Goal: Task Accomplishment & Management: Use online tool/utility

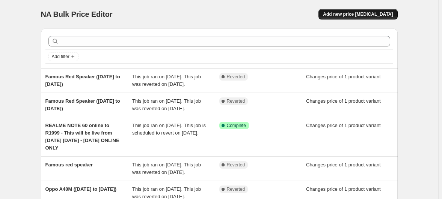
click at [333, 14] on span "Add new price [MEDICAL_DATA]" at bounding box center [358, 14] width 70 height 6
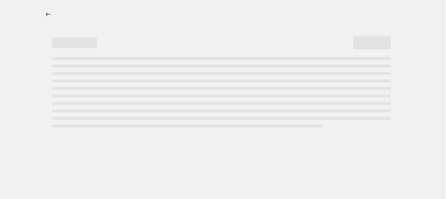
select select "percentage"
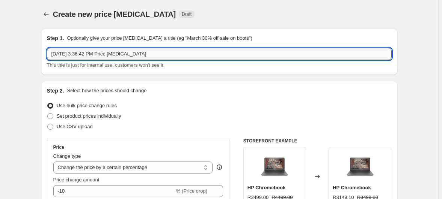
click at [129, 52] on input "[DATE] 3:36:42 PM Price [MEDICAL_DATA]" at bounding box center [219, 54] width 345 height 12
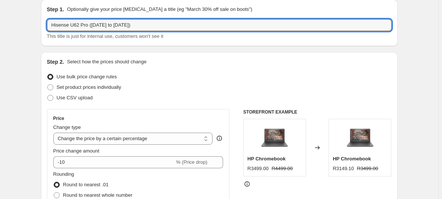
scroll to position [34, 0]
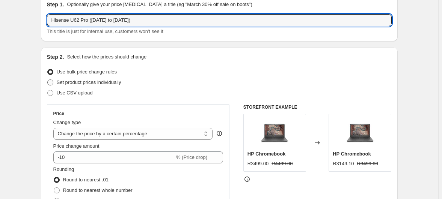
type input "Hisense U62 Pro ([DATE] to [DATE])"
click at [111, 80] on span "Set product prices individually" at bounding box center [89, 83] width 65 height 6
click at [48, 80] on input "Set product prices individually" at bounding box center [47, 80] width 0 height 0
radio input "true"
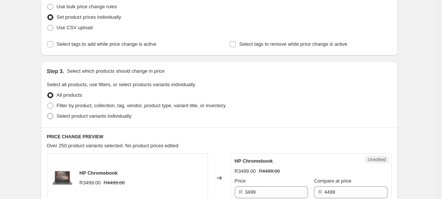
scroll to position [102, 0]
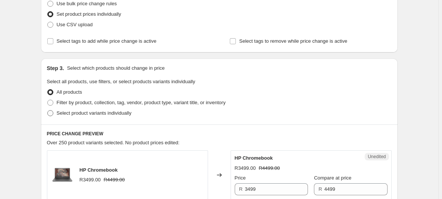
click at [119, 110] on span "Select product variants individually" at bounding box center [94, 113] width 75 height 6
click at [48, 110] on input "Select product variants individually" at bounding box center [47, 110] width 0 height 0
radio input "true"
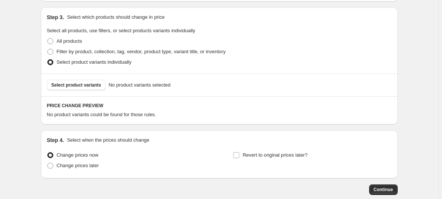
scroll to position [161, 0]
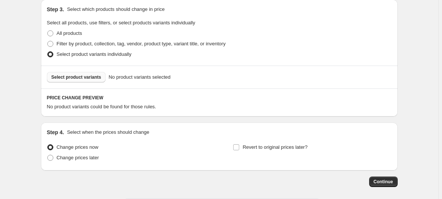
click at [101, 74] on span "Select product variants" at bounding box center [76, 77] width 50 height 6
click at [98, 74] on span "Select product variants" at bounding box center [76, 77] width 50 height 6
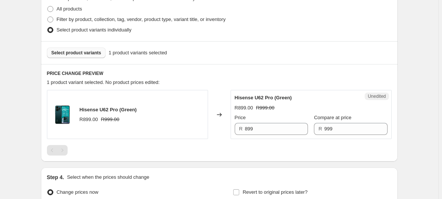
scroll to position [190, 0]
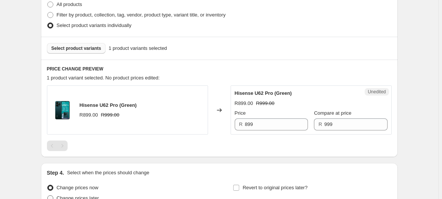
click at [94, 196] on span "Change prices later" at bounding box center [78, 199] width 42 height 6
click at [48, 196] on input "Change prices later" at bounding box center [47, 196] width 0 height 0
radio input "true"
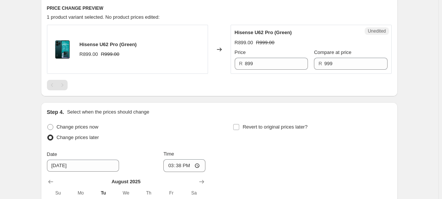
scroll to position [326, 0]
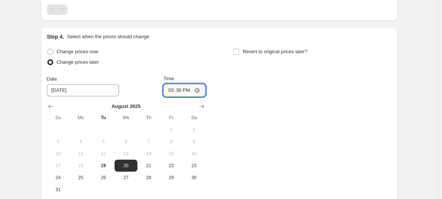
click at [184, 84] on input "15:38" at bounding box center [184, 90] width 42 height 13
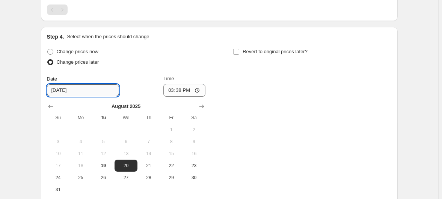
click at [101, 85] on input "[DATE]" at bounding box center [83, 91] width 72 height 12
click at [274, 86] on div "Change prices now Change prices later Date [DATE] Time 15:38 [DATE] Su Mo Tu We…" at bounding box center [219, 121] width 345 height 149
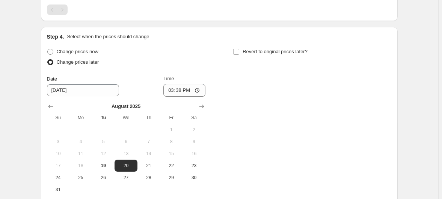
click at [109, 97] on div "[DATE] Su Mo Tu We Th Fr Sa 1 2 3 4 5 6 7 8 9 10 11 12 13 14 15 16 17 18 19 20 …" at bounding box center [123, 146] width 165 height 99
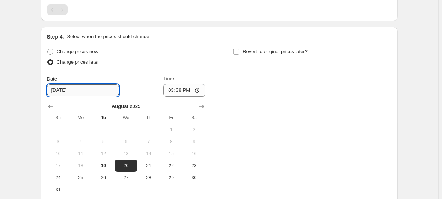
click at [110, 85] on input "[DATE]" at bounding box center [83, 91] width 72 height 12
click at [306, 57] on div "Change prices now Change prices later Date [DATE] Time 15:38 [DATE] Su Mo Tu We…" at bounding box center [219, 121] width 345 height 149
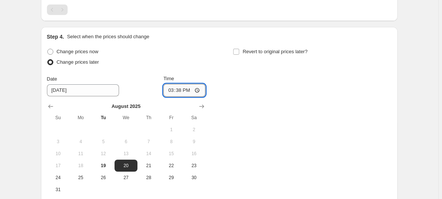
click at [187, 84] on input "15:38" at bounding box center [184, 90] width 42 height 13
type input "23:59"
click at [261, 70] on div "Change prices now Change prices later Date [DATE] Time 23:59 [DATE] Su Mo Tu We…" at bounding box center [219, 121] width 345 height 149
click at [247, 49] on span "Revert to original prices later?" at bounding box center [275, 52] width 65 height 6
click at [239, 49] on input "Revert to original prices later?" at bounding box center [236, 52] width 6 height 6
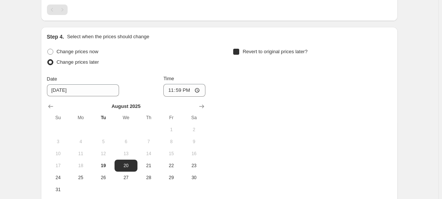
checkbox input "true"
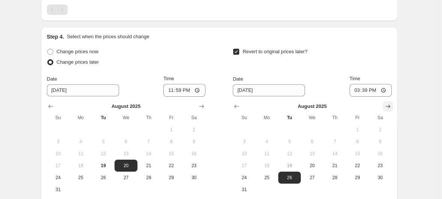
click at [384, 103] on icon "Show next month, September 2025" at bounding box center [388, 107] width 8 height 8
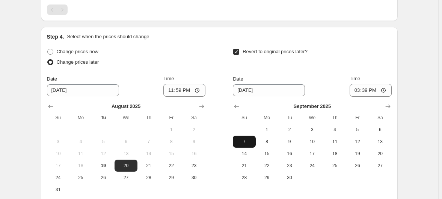
click at [245, 139] on span "7" at bounding box center [244, 142] width 17 height 6
type input "[DATE]"
click at [350, 84] on input "15:39" at bounding box center [371, 90] width 42 height 13
type input "23:58"
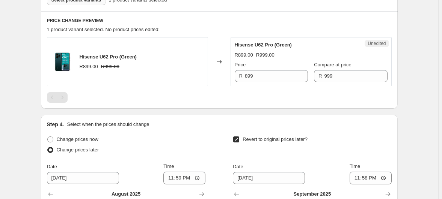
scroll to position [190, 0]
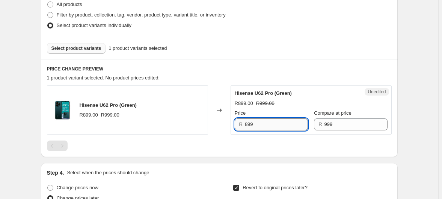
click at [261, 119] on input "899" at bounding box center [276, 125] width 63 height 12
click at [246, 119] on input "899" at bounding box center [276, 125] width 63 height 12
type input "799"
click at [228, 141] on div at bounding box center [219, 146] width 345 height 11
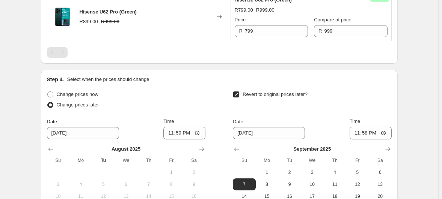
scroll to position [349, 0]
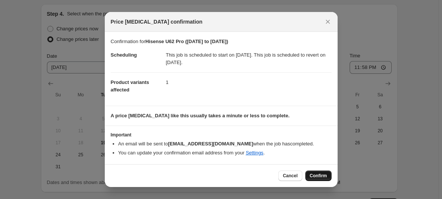
click at [310, 173] on span "Confirm" at bounding box center [318, 176] width 17 height 6
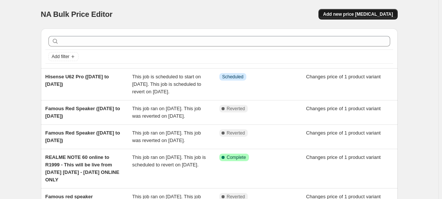
click at [358, 11] on span "Add new price [MEDICAL_DATA]" at bounding box center [358, 14] width 70 height 6
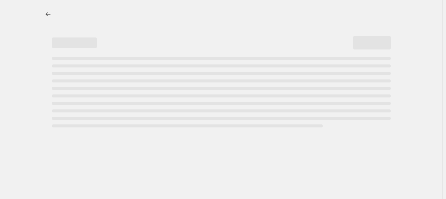
select select "percentage"
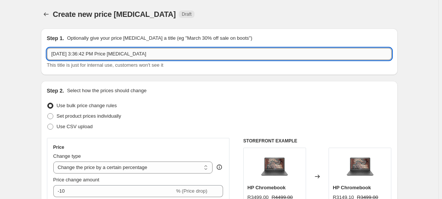
click at [180, 49] on input "[DATE] 3:36:42 PM Price [MEDICAL_DATA]" at bounding box center [219, 54] width 345 height 12
type input "Samsung Blue Tag Sale - [DATE] to [DATE])"
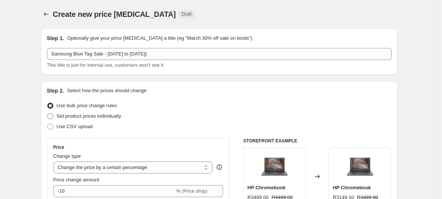
click at [93, 113] on span "Set product prices individually" at bounding box center [89, 116] width 65 height 6
click at [48, 113] on input "Set product prices individually" at bounding box center [47, 113] width 0 height 0
radio input "true"
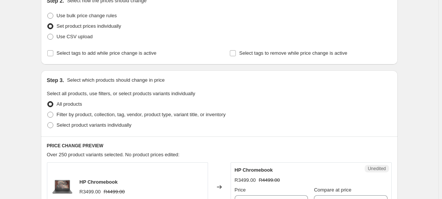
scroll to position [102, 0]
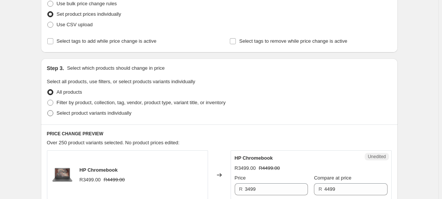
click at [98, 110] on span "Select product variants individually" at bounding box center [94, 113] width 75 height 6
click at [48, 110] on input "Select product variants individually" at bounding box center [47, 110] width 0 height 0
radio input "true"
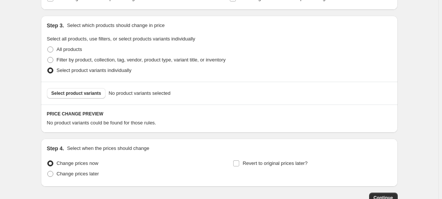
scroll to position [161, 0]
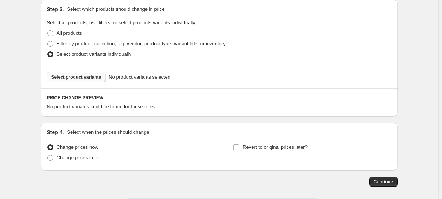
click at [101, 74] on span "Select product variants" at bounding box center [76, 77] width 50 height 6
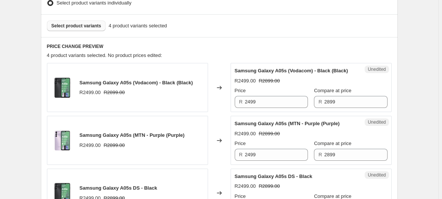
scroll to position [229, 0]
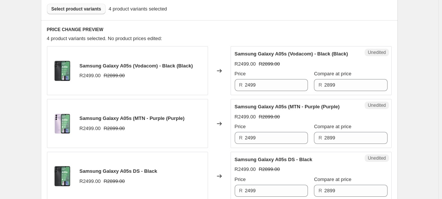
click at [94, 46] on div "Samsung Galaxy A05s (Vodacom) - Black (Black) R2499.00 R2899.00" at bounding box center [127, 70] width 161 height 49
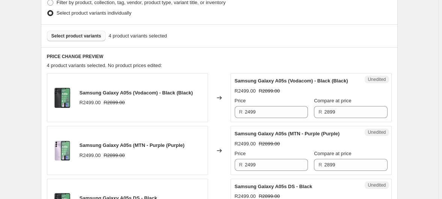
scroll to position [161, 0]
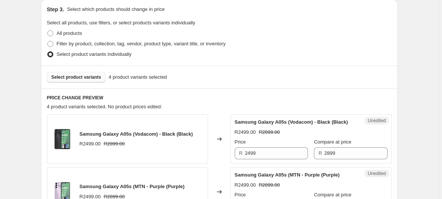
click at [98, 74] on span "Select product variants" at bounding box center [76, 77] width 50 height 6
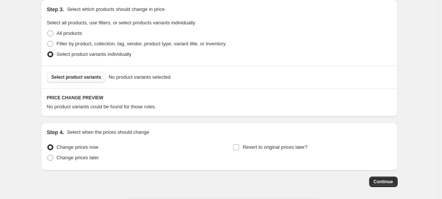
click at [44, 49] on div "Create new price [MEDICAL_DATA]. This page is ready Create new price [MEDICAL_D…" at bounding box center [219, 36] width 438 height 394
click at [106, 72] on button "Select product variants" at bounding box center [76, 77] width 59 height 11
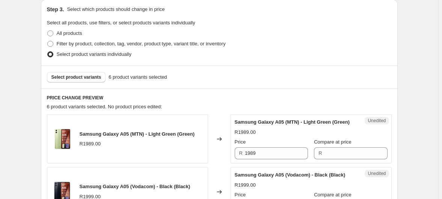
scroll to position [195, 0]
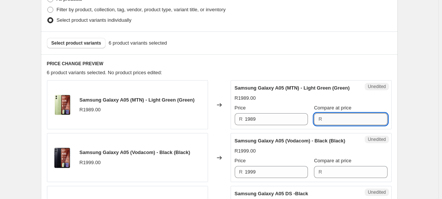
click at [325, 113] on input "Compare at price" at bounding box center [356, 119] width 63 height 12
type input "1989"
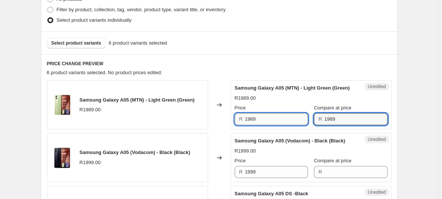
click at [253, 113] on input "1989" at bounding box center [276, 119] width 63 height 12
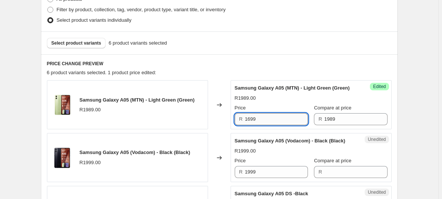
type input "1699"
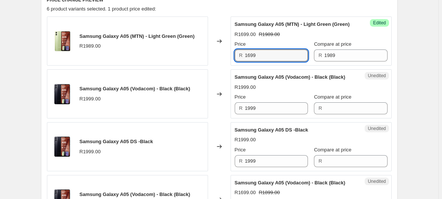
scroll to position [264, 0]
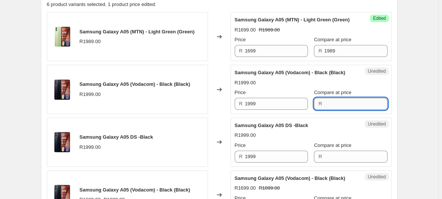
click at [337, 98] on input "Compare at price" at bounding box center [356, 104] width 63 height 12
type input "1999"
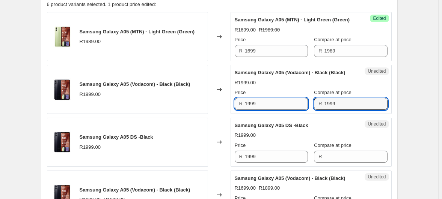
click at [267, 98] on input "1999" at bounding box center [276, 104] width 63 height 12
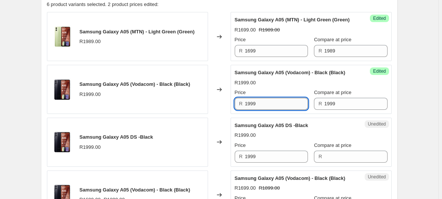
click at [267, 98] on input "1999" at bounding box center [276, 104] width 63 height 12
type input "1699"
click at [337, 151] on input "Compare at price" at bounding box center [356, 157] width 63 height 12
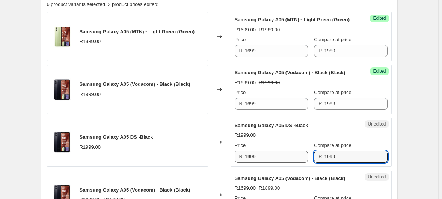
type input "1999"
click at [283, 151] on input "1999" at bounding box center [276, 157] width 63 height 12
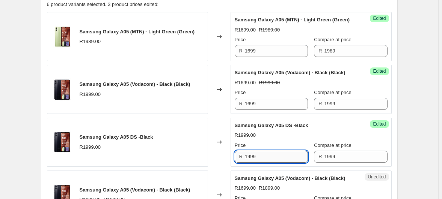
click at [283, 151] on input "1999" at bounding box center [276, 157] width 63 height 12
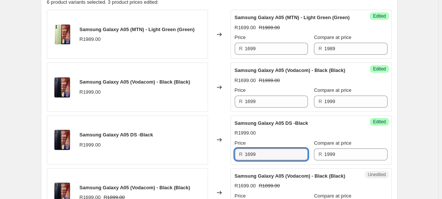
scroll to position [332, 0]
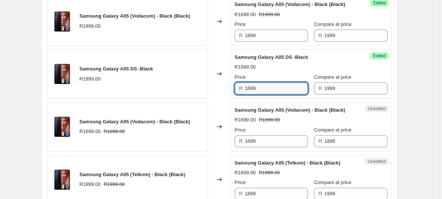
type input "1699"
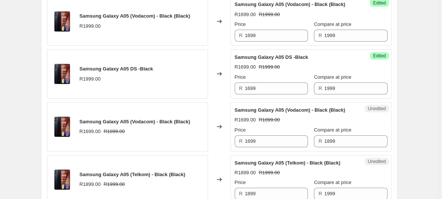
click at [395, 95] on div "Create new price [MEDICAL_DATA]. This page is ready Create new price [MEDICAL_D…" at bounding box center [219, 32] width 438 height 728
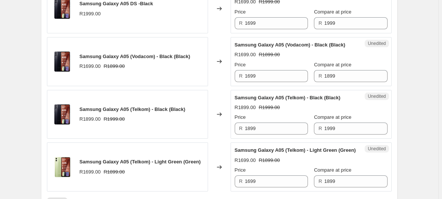
scroll to position [400, 0]
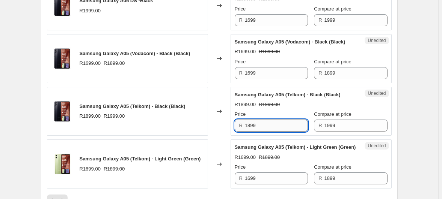
click at [249, 120] on input "1899" at bounding box center [276, 126] width 63 height 12
type input "1699"
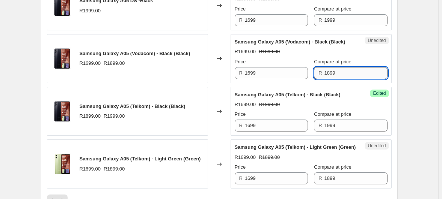
click at [325, 67] on input "1899" at bounding box center [356, 73] width 63 height 12
type input "1999"
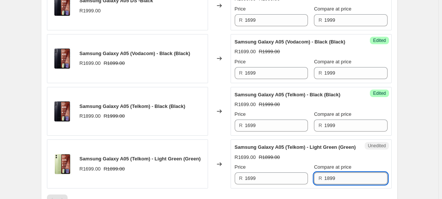
click at [325, 173] on input "1899" at bounding box center [356, 179] width 63 height 12
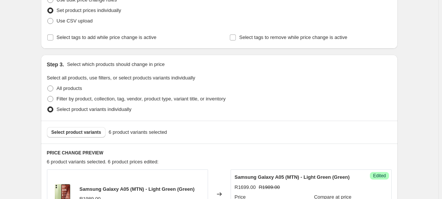
scroll to position [78, 0]
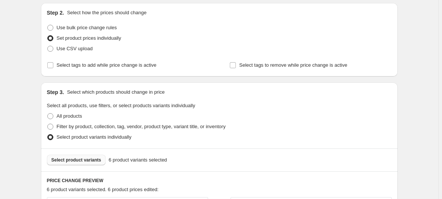
click at [101, 157] on span "Select product variants" at bounding box center [76, 160] width 50 height 6
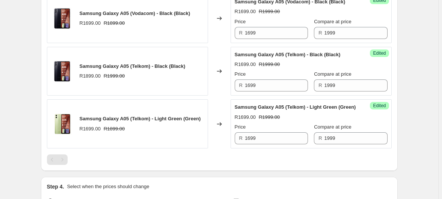
scroll to position [444, 0]
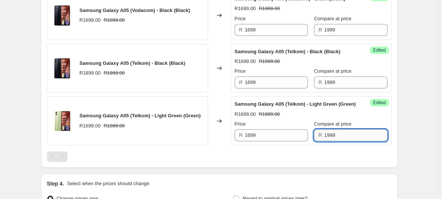
click at [334, 130] on input "1999" at bounding box center [356, 136] width 63 height 12
type input "1899"
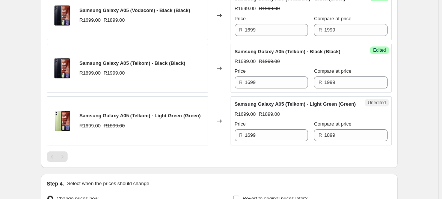
click at [341, 121] on div "Compare at price" at bounding box center [350, 125] width 73 height 8
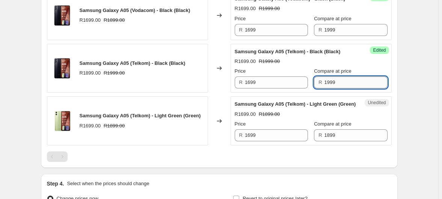
click at [325, 77] on input "1999" at bounding box center [356, 83] width 63 height 12
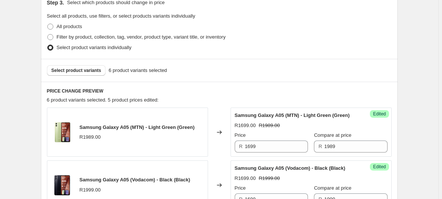
scroll to position [102, 0]
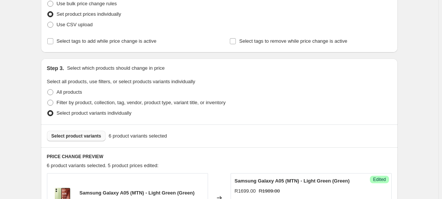
click at [92, 133] on span "Select product variants" at bounding box center [76, 136] width 50 height 6
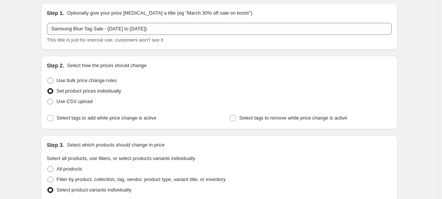
scroll to position [0, 0]
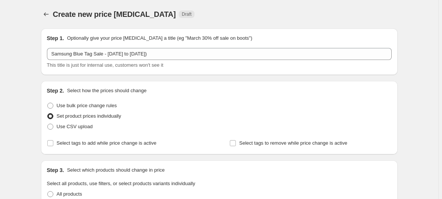
click at [56, 68] on div "Create new price [MEDICAL_DATA]. This page is ready Create new price [MEDICAL_D…" at bounding box center [219, 197] width 438 height 394
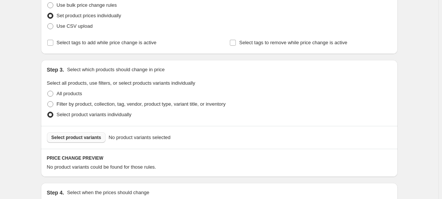
scroll to position [102, 0]
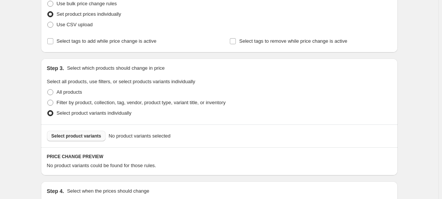
click at [99, 133] on span "Select product variants" at bounding box center [76, 136] width 50 height 6
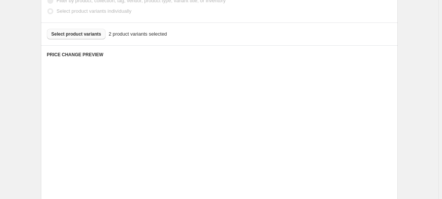
scroll to position [205, 0]
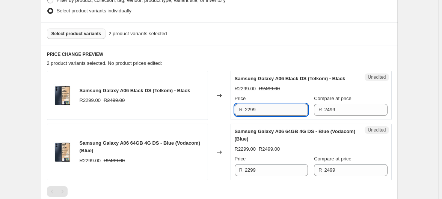
click at [282, 104] on input "2299" at bounding box center [276, 110] width 63 height 12
type input "1999"
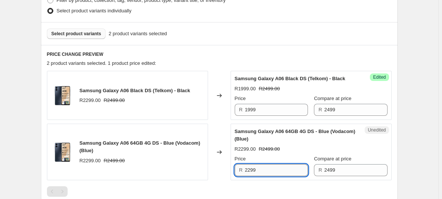
click at [267, 165] on input "2299" at bounding box center [276, 171] width 63 height 12
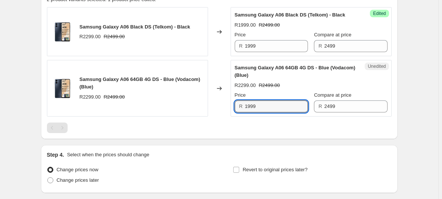
scroll to position [273, 0]
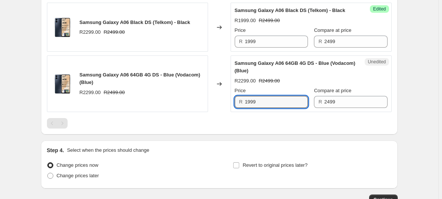
type input "1999"
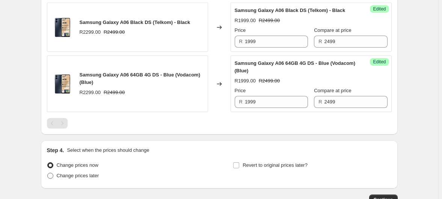
click at [99, 173] on span "Change prices later" at bounding box center [78, 176] width 42 height 6
click at [48, 173] on input "Change prices later" at bounding box center [47, 173] width 0 height 0
radio input "true"
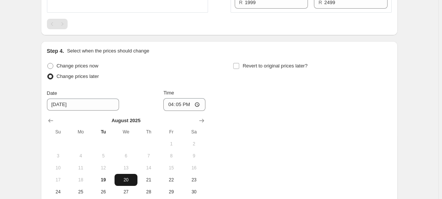
scroll to position [376, 0]
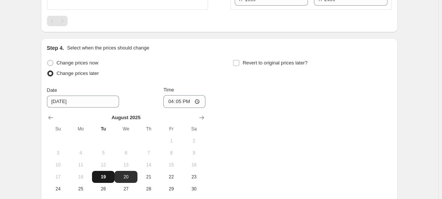
click at [112, 174] on span "19" at bounding box center [103, 177] width 17 height 6
click at [134, 174] on span "20" at bounding box center [126, 177] width 17 height 6
type input "[DATE]"
click at [180, 95] on input "16:05" at bounding box center [184, 101] width 42 height 13
type input "00:01"
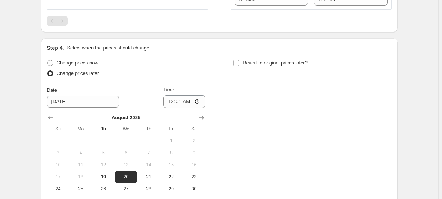
click at [261, 88] on div "Change prices now Change prices later Date [DATE] Time 00:[DATE] Mo Tu We Th Fr…" at bounding box center [219, 132] width 345 height 149
click at [238, 60] on span at bounding box center [236, 63] width 7 height 7
click at [238, 60] on input "Revert to original prices later?" at bounding box center [236, 63] width 6 height 6
checkbox input "true"
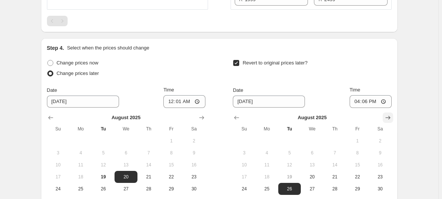
click at [384, 114] on icon "Show next month, September 2025" at bounding box center [388, 118] width 8 height 8
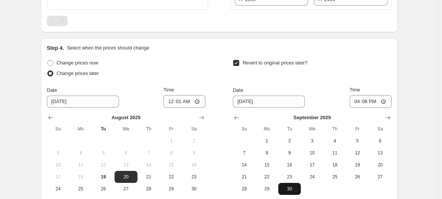
click at [287, 186] on span "30" at bounding box center [289, 189] width 17 height 6
type input "[DATE]"
click at [352, 95] on input "16:06" at bounding box center [371, 101] width 42 height 13
click at [350, 95] on input "16:06" at bounding box center [371, 101] width 42 height 13
type input "23:58"
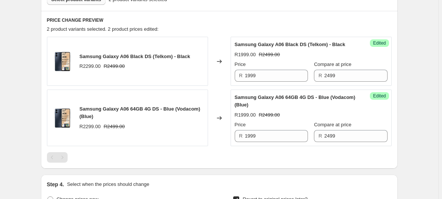
scroll to position [205, 0]
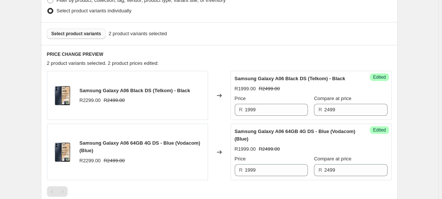
click at [101, 29] on button "Select product variants" at bounding box center [76, 34] width 59 height 11
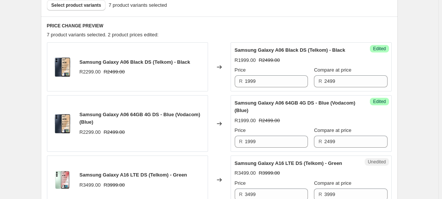
scroll to position [273, 0]
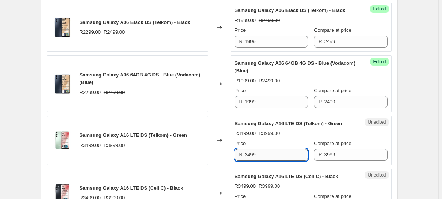
click at [270, 149] on input "3499" at bounding box center [276, 155] width 63 height 12
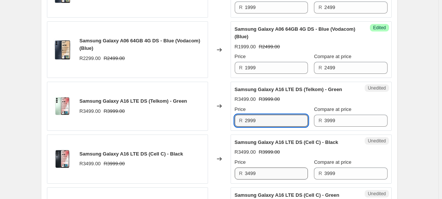
type input "2999"
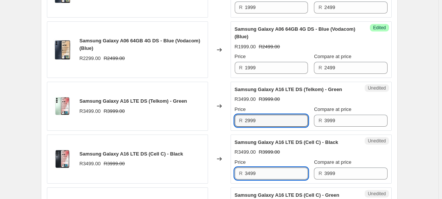
click at [269, 168] on input "3499" at bounding box center [276, 174] width 63 height 12
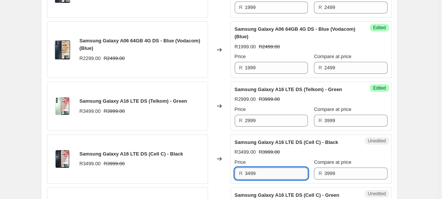
click at [272, 168] on input "3499" at bounding box center [276, 174] width 63 height 12
type input "2999"
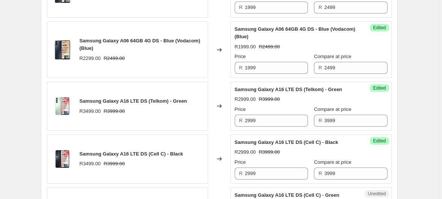
type input "2999"
click at [402, 121] on div "Create new price [MEDICAL_DATA]. This page is ready Create new price [MEDICAL_D…" at bounding box center [219, 157] width 438 height 929
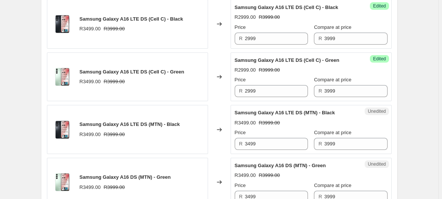
scroll to position [444, 0]
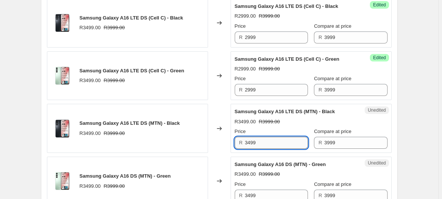
click at [276, 137] on input "3499" at bounding box center [276, 143] width 63 height 12
click at [267, 137] on input "3499" at bounding box center [276, 143] width 63 height 12
type input "2999"
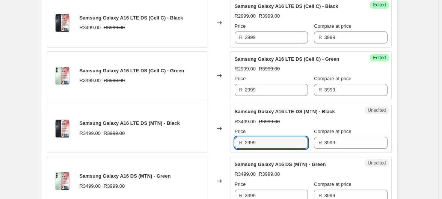
click at [267, 181] on div "Price R 3499" at bounding box center [271, 191] width 73 height 21
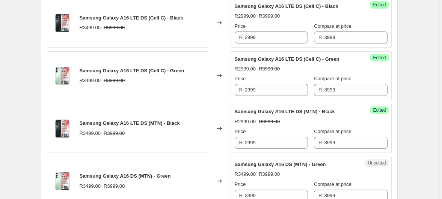
click at [267, 181] on div "Price R 3499" at bounding box center [271, 191] width 73 height 21
click at [263, 190] on input "3499" at bounding box center [276, 196] width 63 height 12
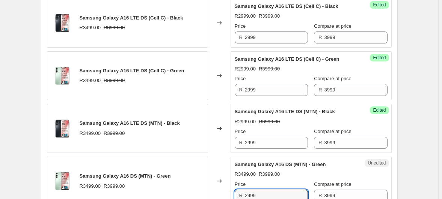
type input "2999"
click at [402, 107] on div "Create new price [MEDICAL_DATA]. This page is ready Create new price [MEDICAL_D…" at bounding box center [219, 20] width 438 height 929
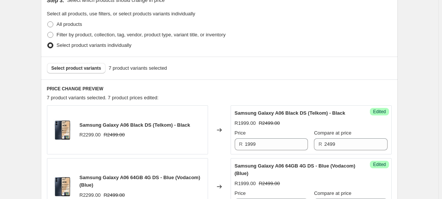
scroll to position [171, 0]
click at [101, 65] on span "Select product variants" at bounding box center [76, 68] width 50 height 6
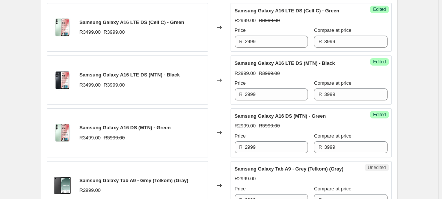
scroll to position [512, 0]
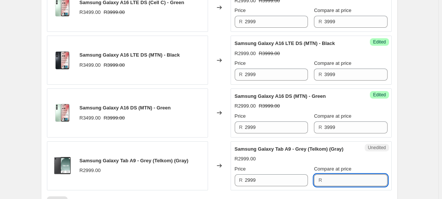
click at [325, 175] on input "Compare at price" at bounding box center [356, 181] width 63 height 12
type input "2999"
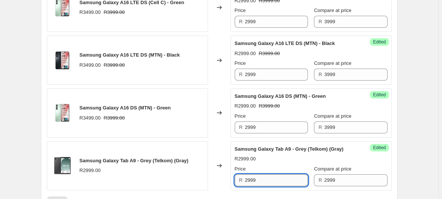
click at [262, 175] on input "2999" at bounding box center [276, 181] width 63 height 12
type input "2499"
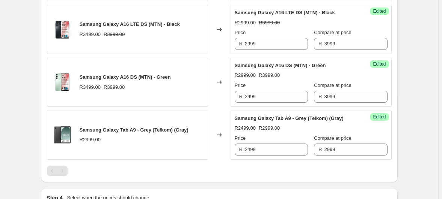
scroll to position [708, 0]
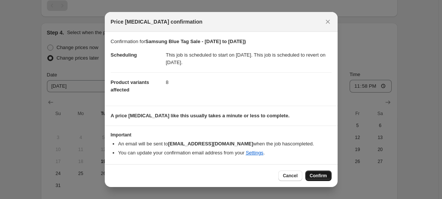
click at [310, 173] on span "Confirm" at bounding box center [318, 176] width 17 height 6
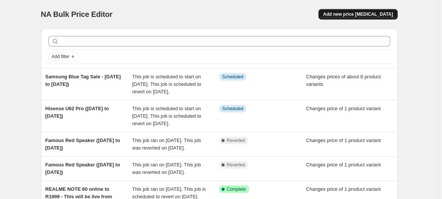
click at [365, 15] on button "Add new price [MEDICAL_DATA]" at bounding box center [358, 14] width 79 height 11
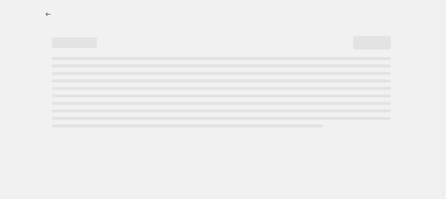
select select "percentage"
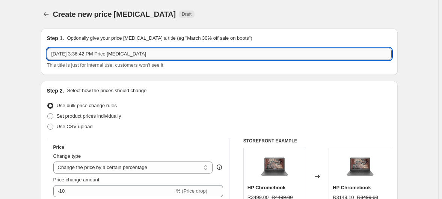
click at [122, 50] on input "[DATE] 3:36:42 PM Price [MEDICAL_DATA]" at bounding box center [219, 54] width 345 height 12
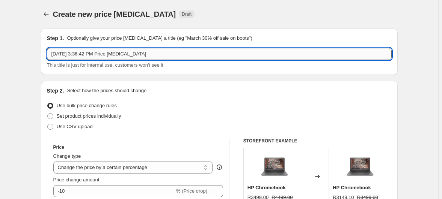
click at [122, 50] on input "[DATE] 3:36:42 PM Price [MEDICAL_DATA]" at bounding box center [219, 54] width 345 height 12
type input "Honor BTS Duration Sale ([DATE] to [DATE])"
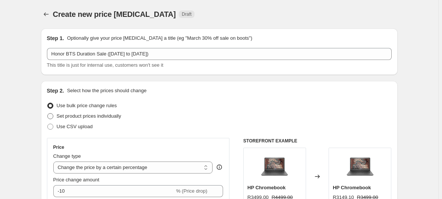
click at [97, 113] on span "Set product prices individually" at bounding box center [89, 116] width 65 height 6
click at [48, 113] on input "Set product prices individually" at bounding box center [47, 113] width 0 height 0
radio input "true"
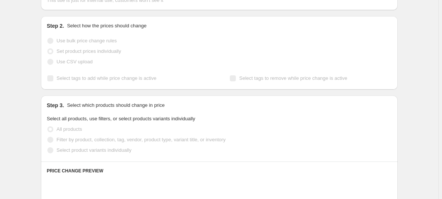
scroll to position [68, 0]
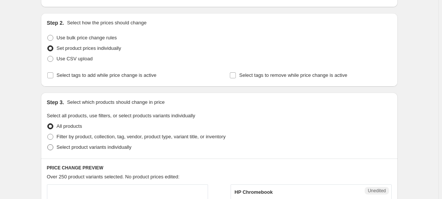
click at [94, 145] on span "Select product variants individually" at bounding box center [94, 148] width 75 height 6
click at [48, 145] on input "Select product variants individually" at bounding box center [47, 145] width 0 height 0
radio input "true"
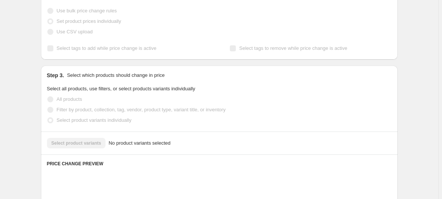
scroll to position [102, 0]
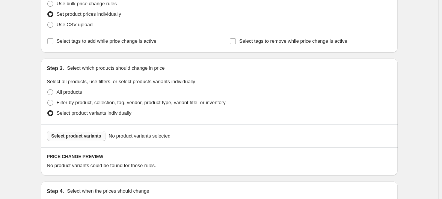
click at [87, 133] on span "Select product variants" at bounding box center [76, 136] width 50 height 6
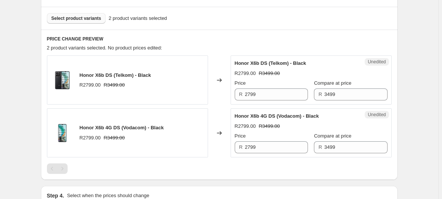
scroll to position [239, 0]
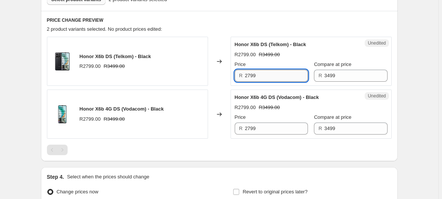
click at [250, 70] on input "2799" at bounding box center [276, 76] width 63 height 12
type input "2699"
click at [248, 123] on input "2799" at bounding box center [276, 129] width 63 height 12
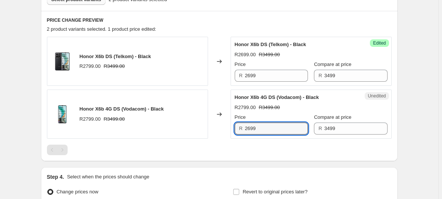
type input "2699"
click at [398, 46] on div "Create new price [MEDICAL_DATA]. This page is ready Create new price [MEDICAL_D…" at bounding box center [219, 19] width 438 height 517
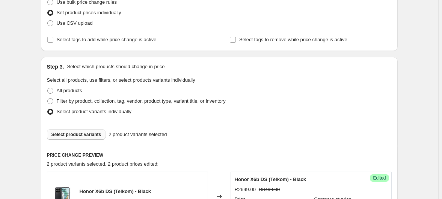
scroll to position [102, 0]
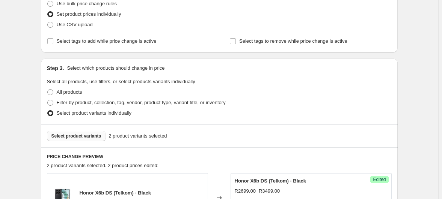
click at [96, 133] on span "Select product variants" at bounding box center [76, 136] width 50 height 6
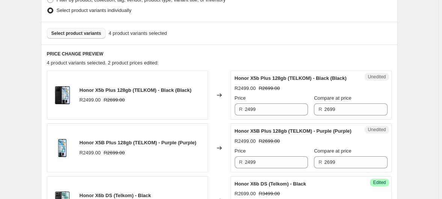
scroll to position [205, 0]
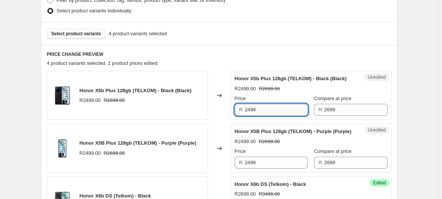
click at [247, 104] on input "2499" at bounding box center [276, 110] width 63 height 12
click at [250, 104] on input "2499" at bounding box center [276, 110] width 63 height 12
type input "2299"
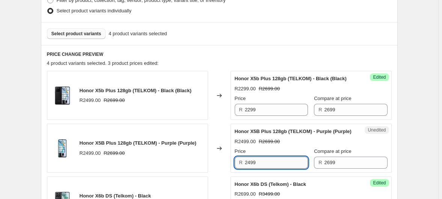
click at [249, 157] on input "2499" at bounding box center [276, 163] width 63 height 12
type input "2299"
click at [415, 98] on div "Create new price [MEDICAL_DATA]. This page is ready Create new price [MEDICAL_D…" at bounding box center [219, 106] width 438 height 623
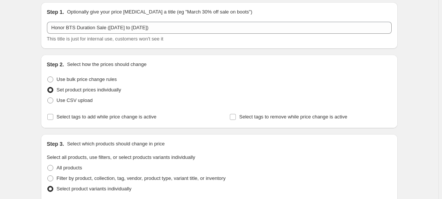
scroll to position [68, 0]
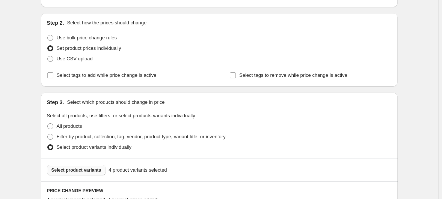
click at [94, 165] on button "Select product variants" at bounding box center [76, 170] width 59 height 11
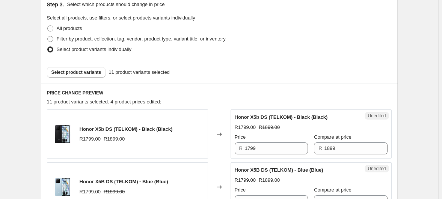
scroll to position [171, 0]
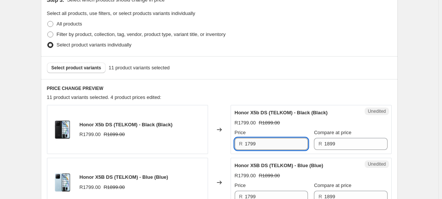
click at [278, 138] on input "1799" at bounding box center [276, 144] width 63 height 12
click at [248, 138] on input "1799" at bounding box center [276, 144] width 63 height 12
type input "1699"
click at [248, 191] on input "1799" at bounding box center [276, 197] width 63 height 12
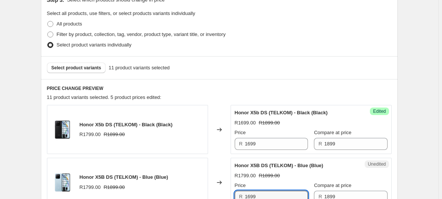
type input "1699"
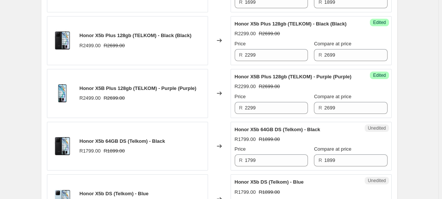
scroll to position [376, 0]
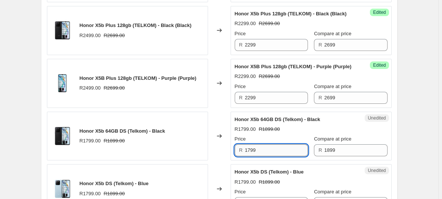
click at [249, 145] on input "1799" at bounding box center [276, 151] width 63 height 12
type input "1699"
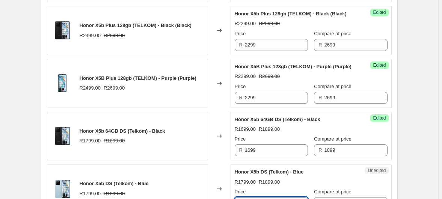
type input "1699"
click at [385, 134] on div "Create new price [MEDICAL_DATA]. This page is ready Create new price [MEDICAL_D…" at bounding box center [219, 120] width 438 height 993
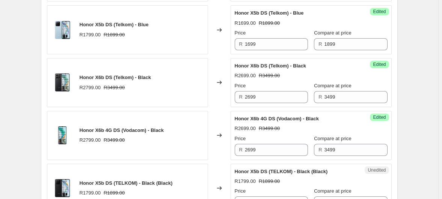
scroll to position [546, 0]
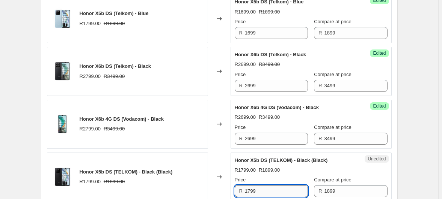
click at [248, 186] on input "1799" at bounding box center [276, 192] width 63 height 12
type input "1699"
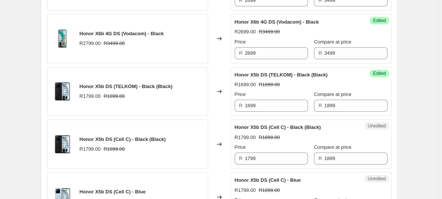
scroll to position [649, 0]
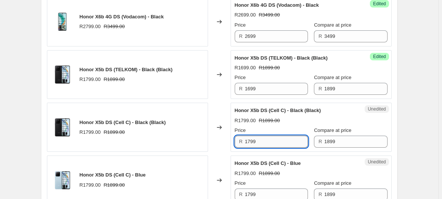
click at [248, 136] on input "1799" at bounding box center [276, 142] width 63 height 12
type input "1699"
click at [248, 189] on input "1799" at bounding box center [276, 195] width 63 height 12
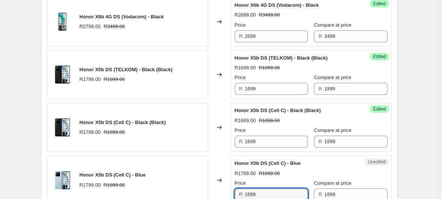
type input "1699"
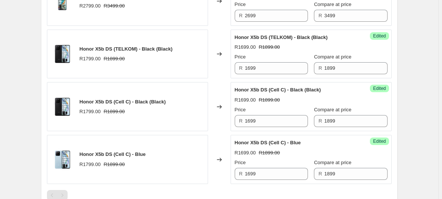
scroll to position [713, 0]
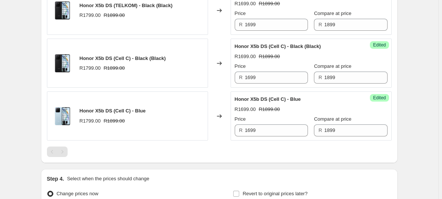
click at [48, 199] on input "Change prices later" at bounding box center [47, 202] width 0 height 0
radio input "true"
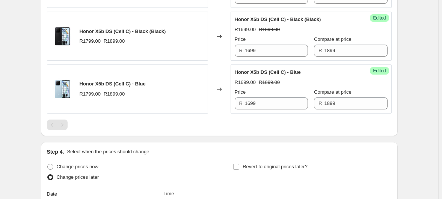
scroll to position [781, 0]
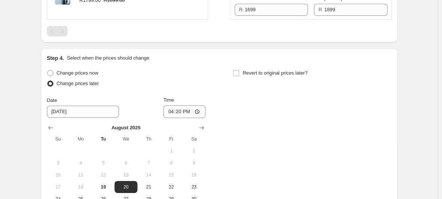
scroll to position [838, 0]
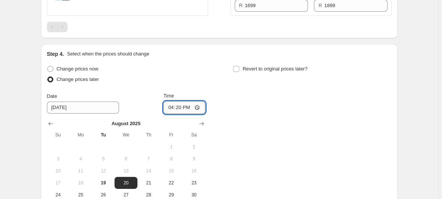
click at [181, 101] on input "16:20" at bounding box center [184, 107] width 42 height 13
type input "00:02"
click at [267, 83] on div "Change prices now Change prices later Date [DATE] Time 00:[DATE] Mo Tu We Th Fr…" at bounding box center [219, 138] width 345 height 149
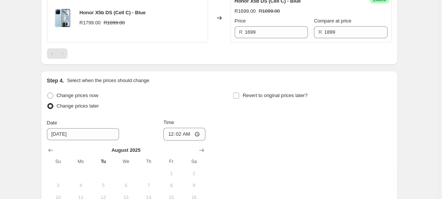
scroll to position [804, 0]
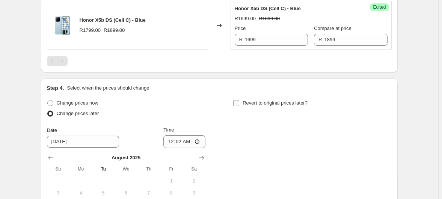
click at [258, 100] on span "Revert to original prices later?" at bounding box center [275, 103] width 65 height 6
click at [239, 100] on input "Revert to original prices later?" at bounding box center [236, 103] width 6 height 6
checkbox input "true"
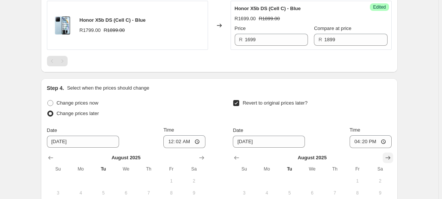
click at [384, 154] on icon "Show next month, September 2025" at bounding box center [388, 158] width 8 height 8
type input "[DATE]"
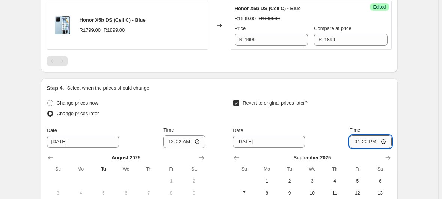
click at [350, 136] on input "16:20" at bounding box center [371, 142] width 42 height 13
type input "23:56"
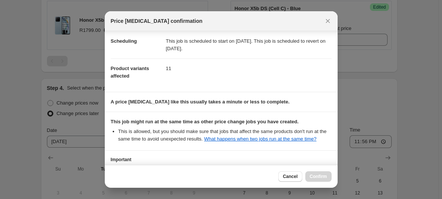
scroll to position [34, 0]
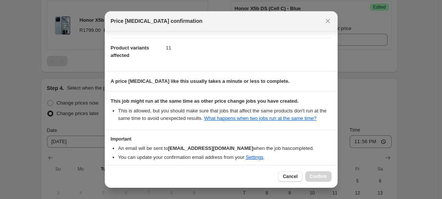
click at [170, 178] on b "I understand that this price [MEDICAL_DATA] may run at the same time as other p…" at bounding box center [220, 184] width 198 height 13
click at [117, 181] on input "I understand that this price [MEDICAL_DATA] may run at the same time as other p…" at bounding box center [114, 184] width 6 height 6
checkbox input "true"
click at [310, 178] on span "Confirm" at bounding box center [318, 177] width 17 height 6
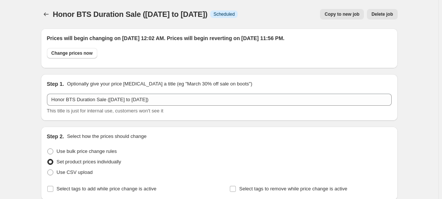
scroll to position [804, 0]
